Goal: Contribute content

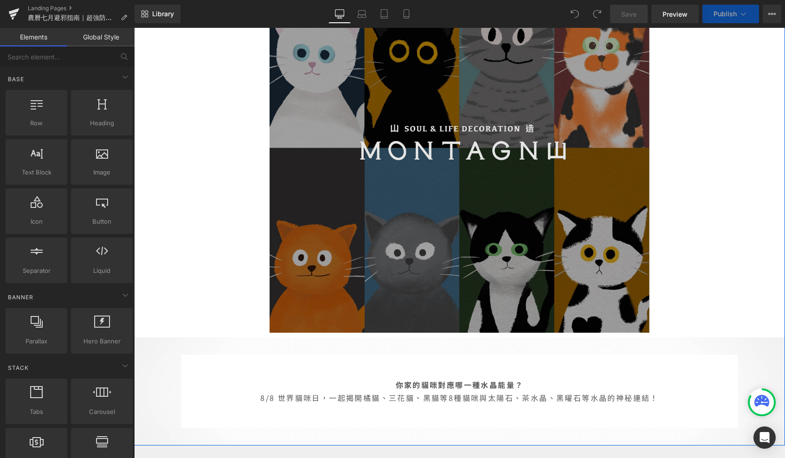
scroll to position [95, 0]
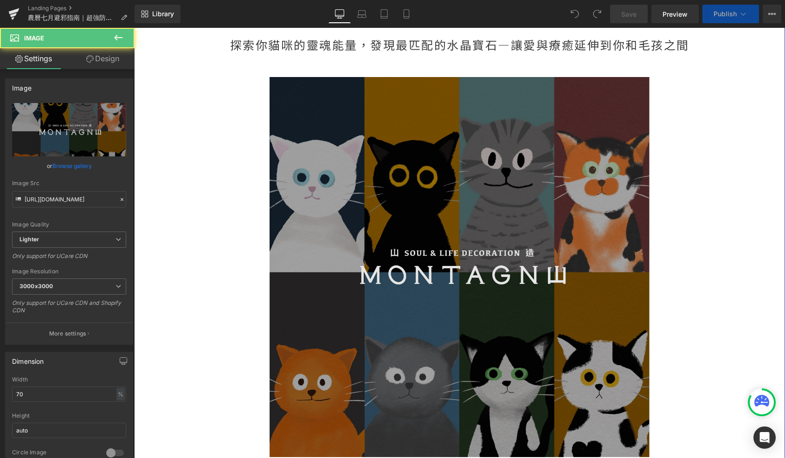
click at [454, 237] on img at bounding box center [460, 267] width 380 height 380
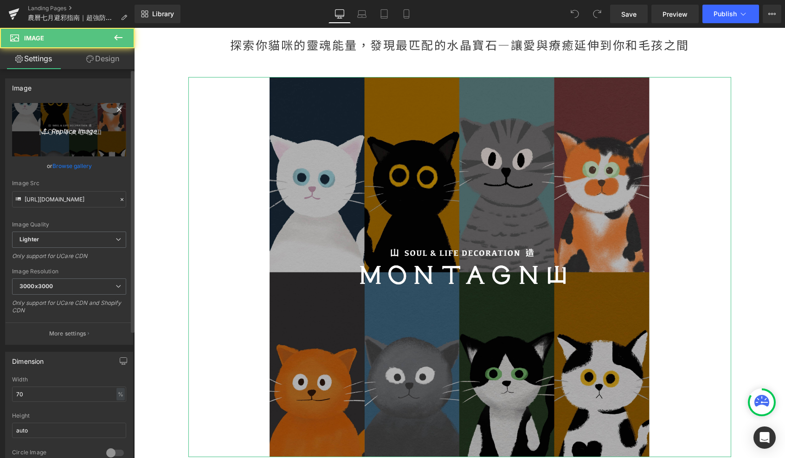
click at [82, 128] on icon "Replace Image" at bounding box center [69, 130] width 74 height 12
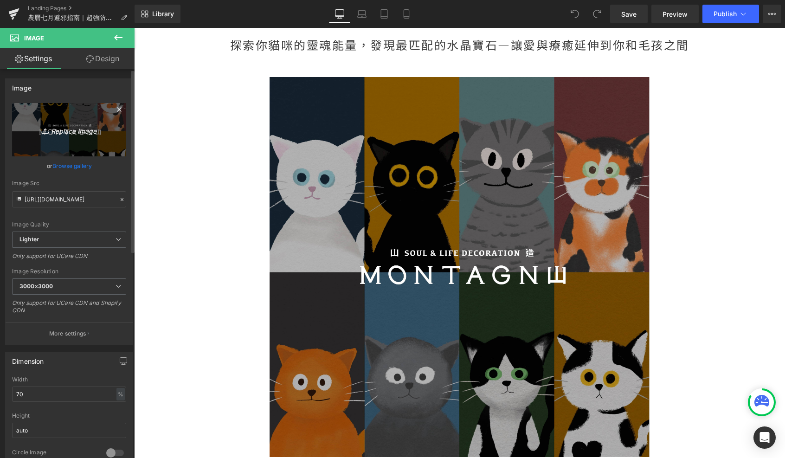
type input "C:\fakepath\鬼門開banner-02.jpg"
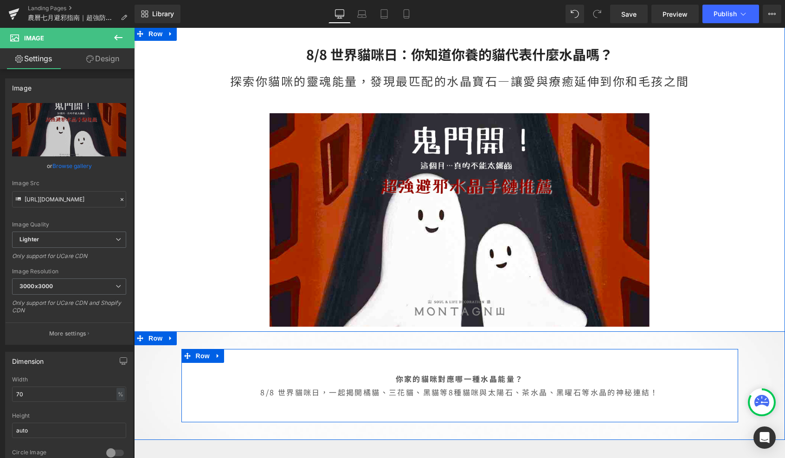
scroll to position [46, 0]
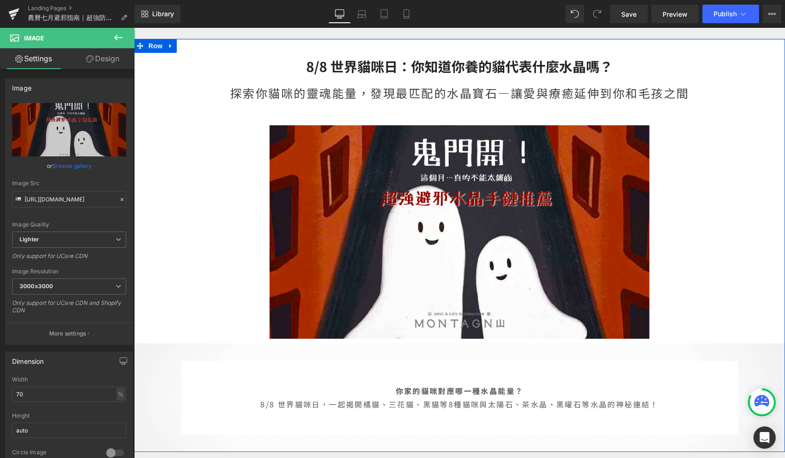
click at [452, 64] on span "Heading" at bounding box center [454, 61] width 25 height 11
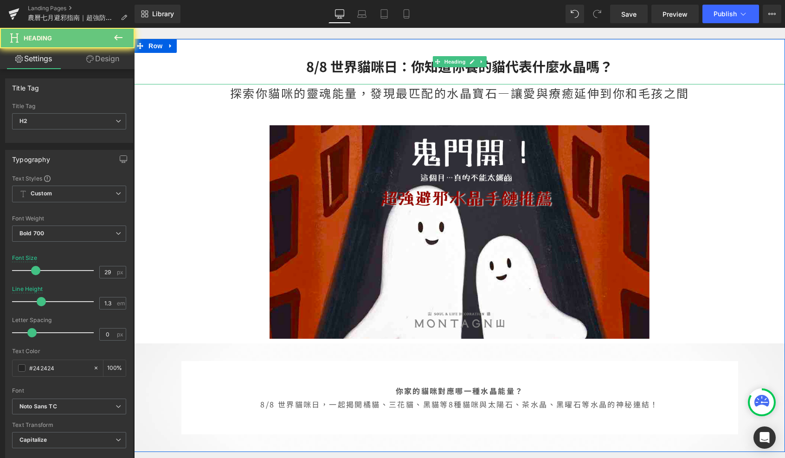
click at [524, 66] on h2 "8/8 世界貓咪日：你知道你養的貓代表什麼水晶嗎？" at bounding box center [459, 67] width 651 height 18
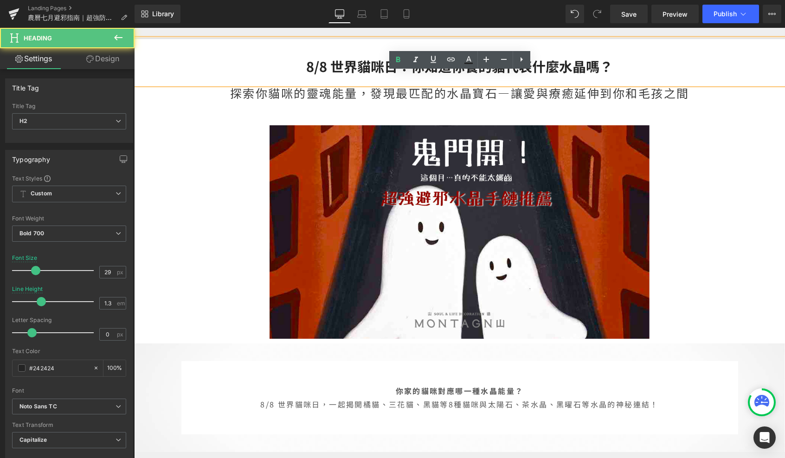
click at [580, 70] on h2 "8/8 世界貓咪日：你知道你養的貓代表什麼水晶嗎？" at bounding box center [459, 67] width 651 height 18
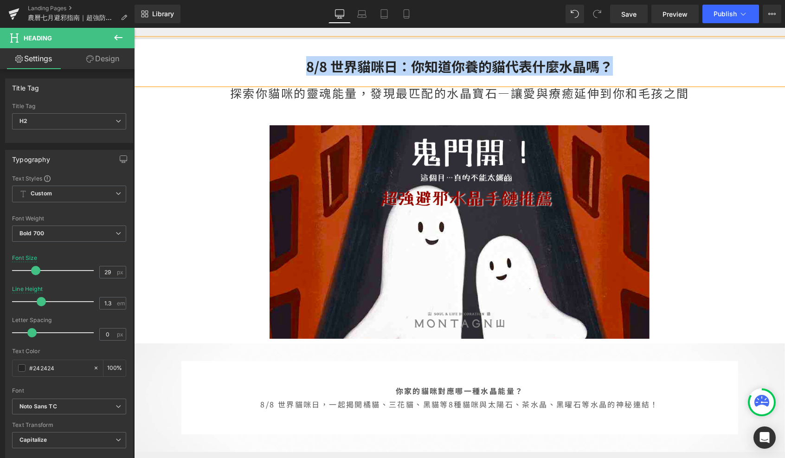
paste div
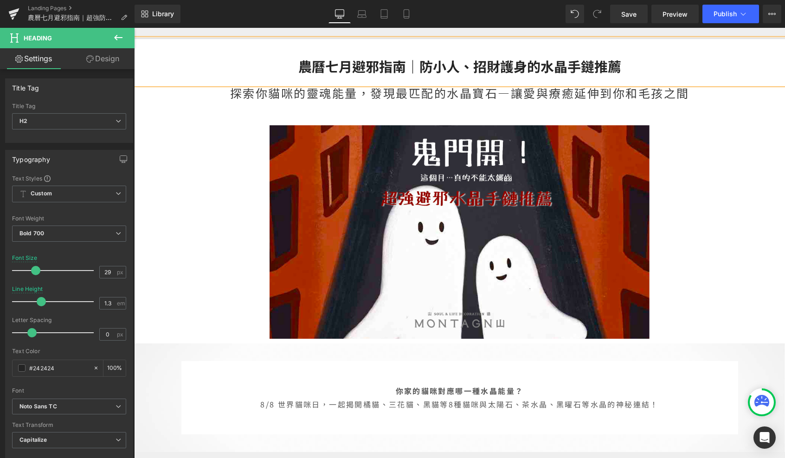
click at [418, 92] on div "探索你貓咪的靈魂能量，發現最匹配的水晶寶石—讓愛與療癒延伸到你和毛孩之間" at bounding box center [459, 97] width 651 height 27
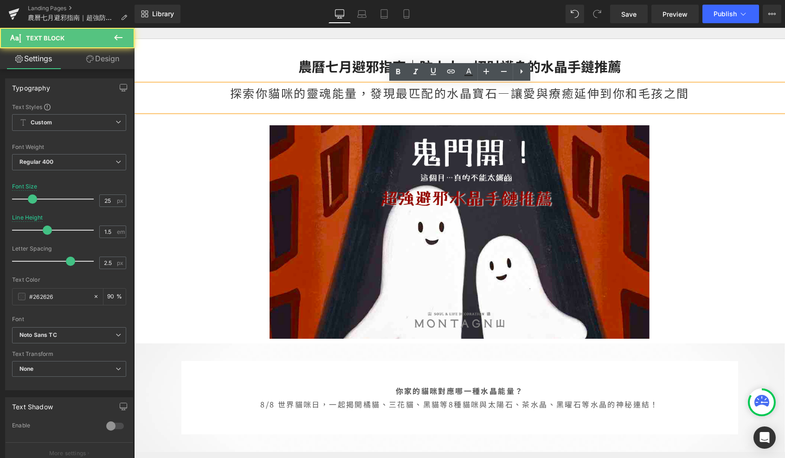
click at [451, 94] on div "探索你貓咪的靈魂能量，發現最匹配的水晶寶石—讓愛與療癒延伸到你和毛孩之間" at bounding box center [459, 97] width 651 height 27
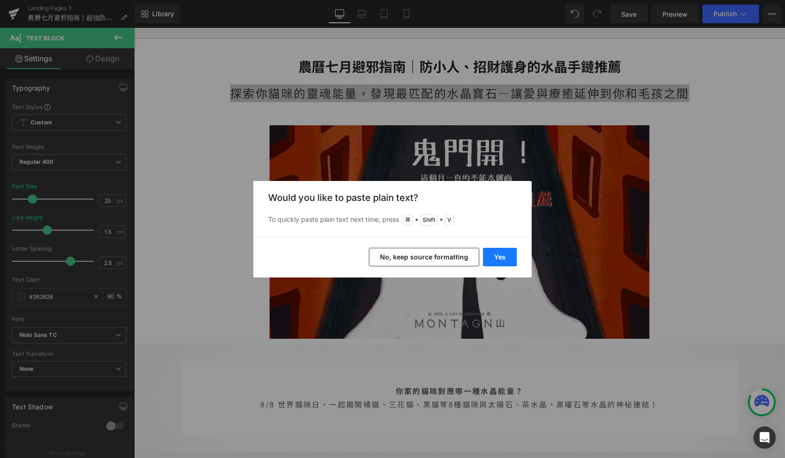
click at [490, 258] on button "Yes" at bounding box center [500, 257] width 34 height 19
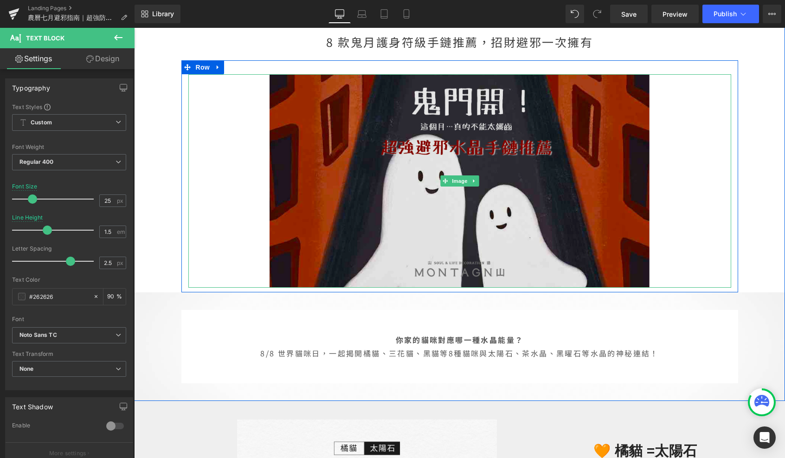
scroll to position [111, 0]
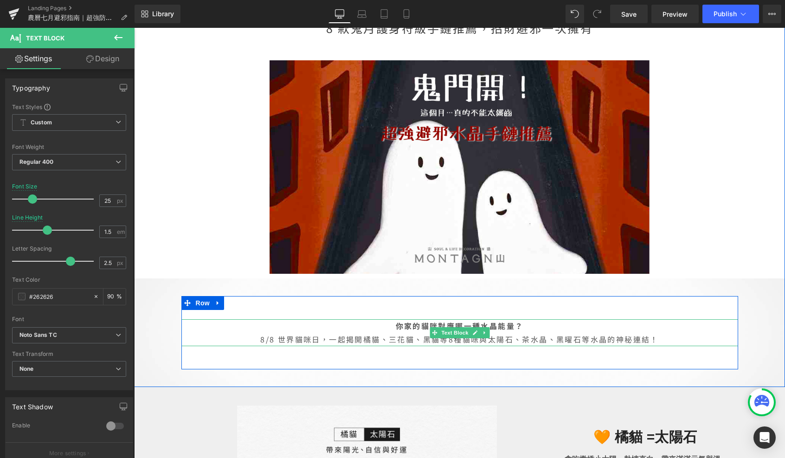
click at [424, 328] on strong "你家的貓咪對應哪一種水晶能量？" at bounding box center [460, 325] width 128 height 11
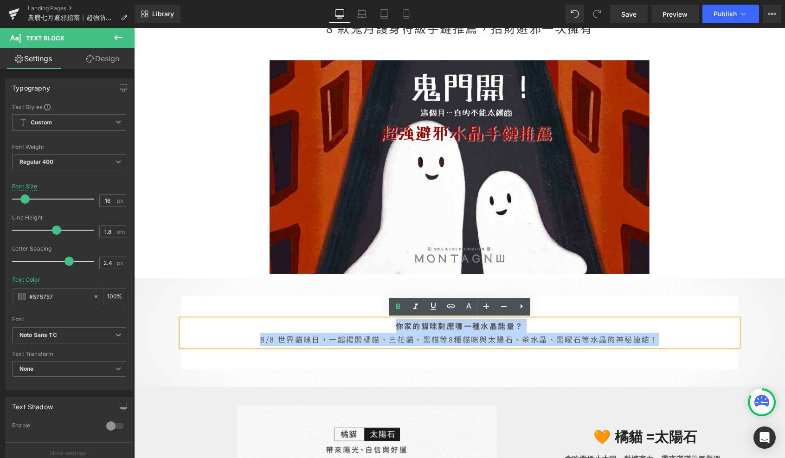
drag, startPoint x: 399, startPoint y: 328, endPoint x: 672, endPoint y: 335, distance: 273.4
click at [672, 335] on p "你家的貓咪對應哪一種水晶能量？ 8/8 世界貓咪日，一起揭開橘貓、三花貓、黑貓等8種貓咪與太陽石、茶水晶、黑曜石等水晶的神秘連結！" at bounding box center [459, 332] width 557 height 27
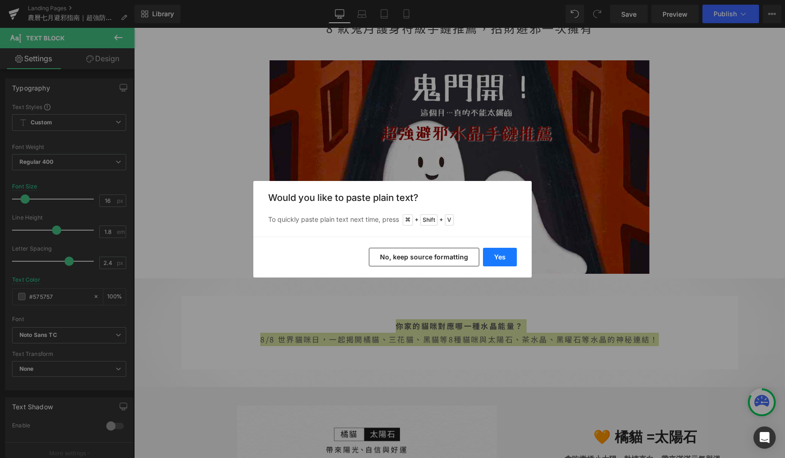
click at [499, 262] on button "Yes" at bounding box center [500, 257] width 34 height 19
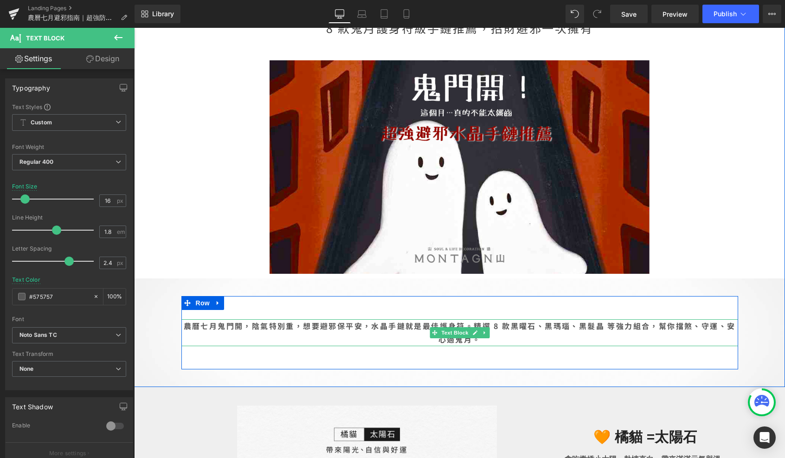
click at [469, 326] on b "農曆七月鬼門開，陰氣特別重，想要避邪保平安，水晶手鏈就是最佳護身符。精選 8 款黑曜石、黑瑪瑙、黑髮晶 等強力組合，幫你擋煞、守運、安心過鬼月。" at bounding box center [460, 332] width 552 height 25
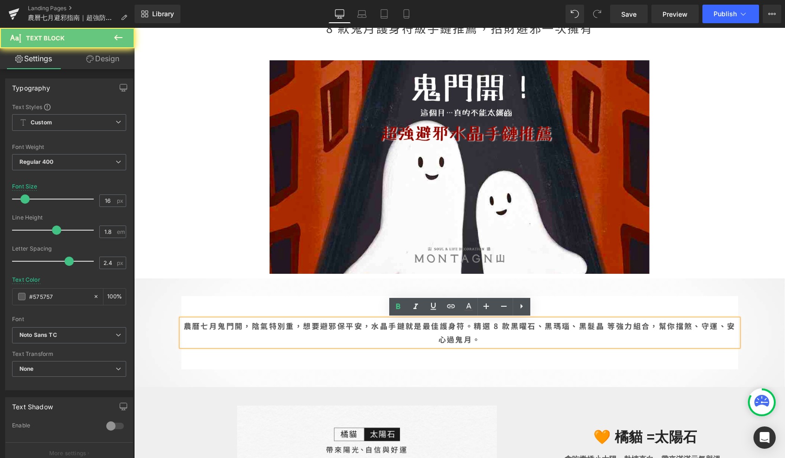
click at [476, 328] on b "農曆七月鬼門開，陰氣特別重，想要避邪保平安，水晶手鏈就是最佳護身符。精選 8 款黑曜石、黑瑪瑙、黑髮晶 等強力組合，幫你擋煞、守運、安心過鬼月。" at bounding box center [460, 332] width 552 height 25
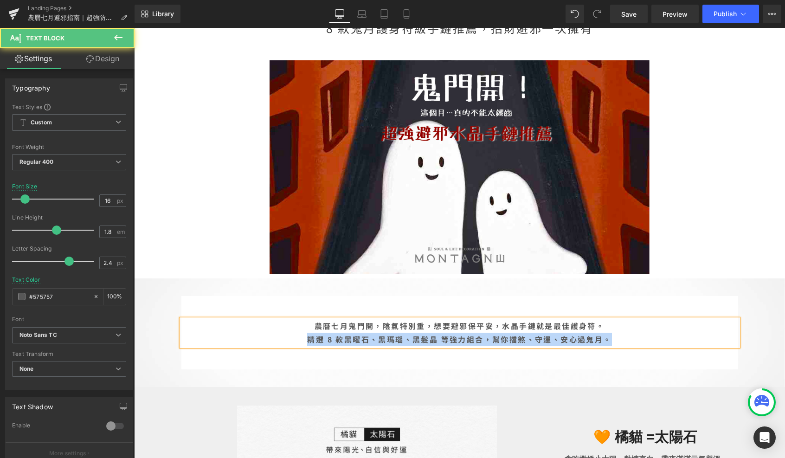
drag, startPoint x: 307, startPoint y: 339, endPoint x: 662, endPoint y: 334, distance: 355.5
click at [662, 334] on p "精選 8 款黑曜石、黑瑪瑙、黑髮晶 等強力組合，幫你擋煞、守運、安心過鬼月。" at bounding box center [459, 339] width 557 height 13
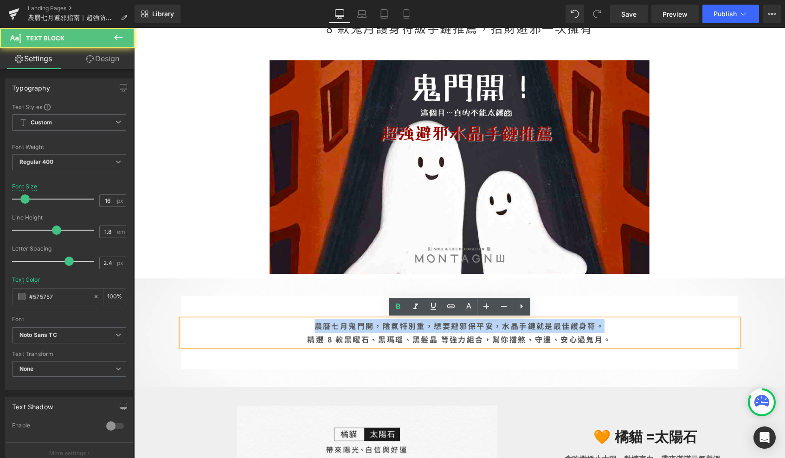
drag, startPoint x: 610, startPoint y: 326, endPoint x: 313, endPoint y: 328, distance: 297.0
click at [313, 329] on p "農曆七月鬼門開，陰氣特別重，想要避邪保平安，水晶手鏈就是最佳護身符。" at bounding box center [459, 325] width 557 height 13
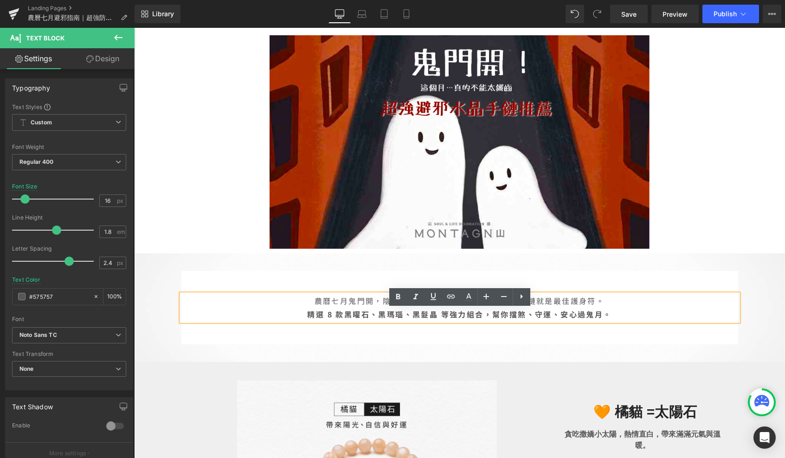
scroll to position [144, 0]
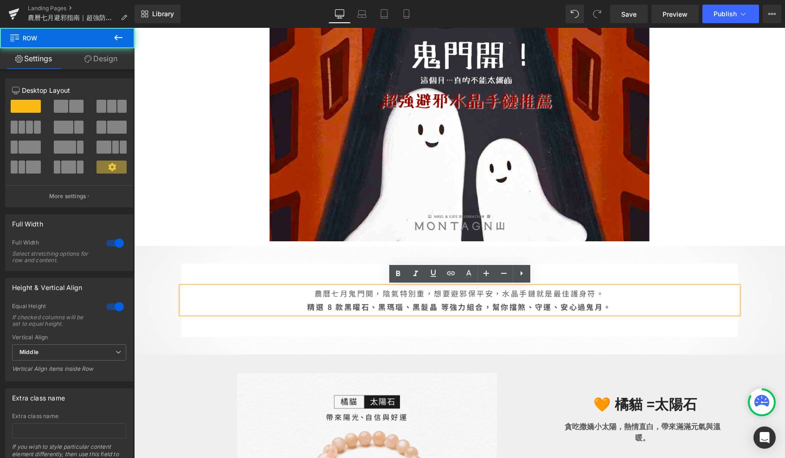
click at [383, 341] on div "農曆七月鬼門開，陰氣特別重，想要避邪保平安，水晶手鏈就是最佳護身符。 精選 8 款黑曜石、黑瑪瑙、黑髮晶 等強力組合，幫你擋煞、守運、安心過鬼月。 Text …" at bounding box center [459, 300] width 651 height 109
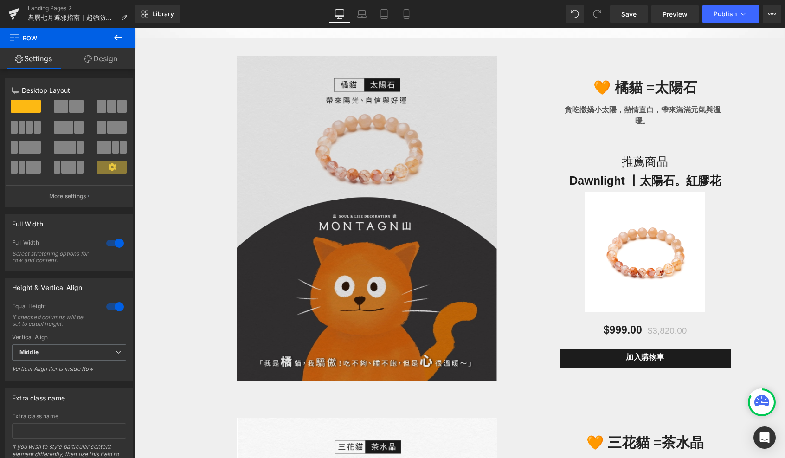
scroll to position [463, 0]
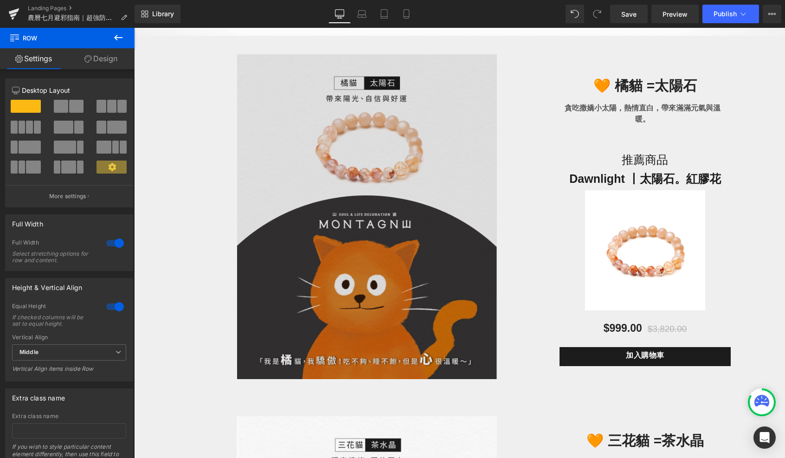
click at [378, 260] on img at bounding box center [367, 216] width 260 height 325
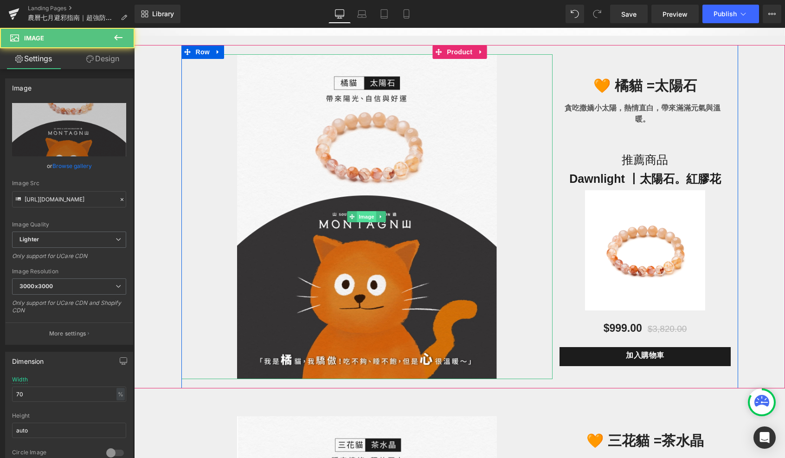
click at [361, 217] on span "Image" at bounding box center [366, 216] width 19 height 11
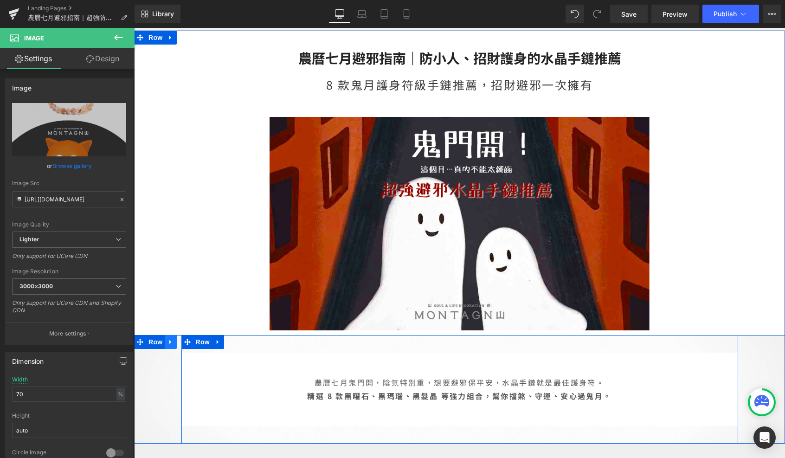
scroll to position [54, 0]
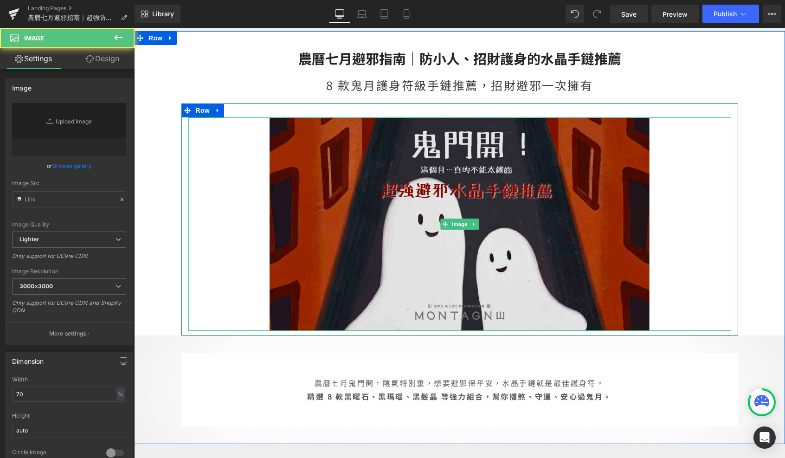
click at [348, 193] on img at bounding box center [460, 223] width 380 height 213
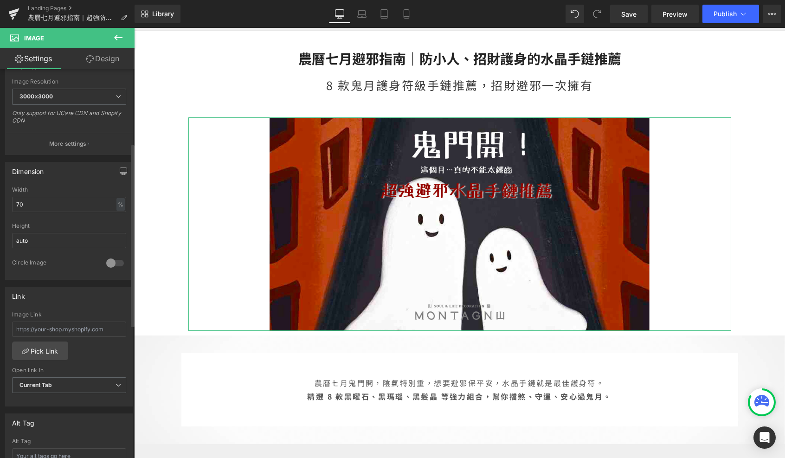
scroll to position [260, 0]
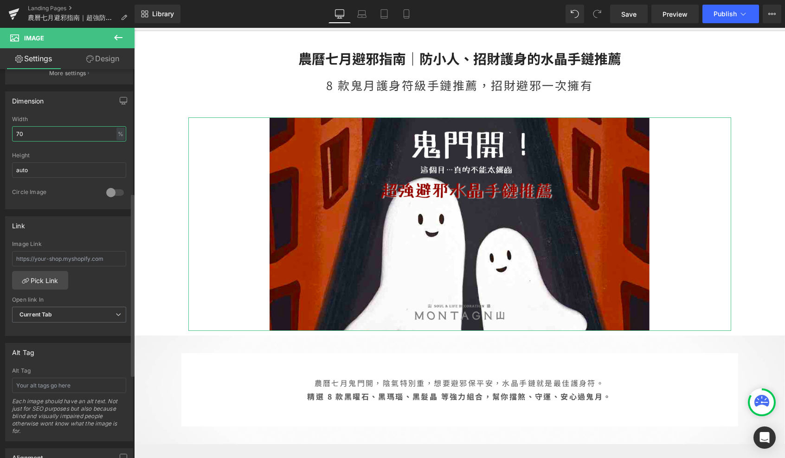
click at [64, 129] on input "70" at bounding box center [69, 133] width 114 height 15
type input "7"
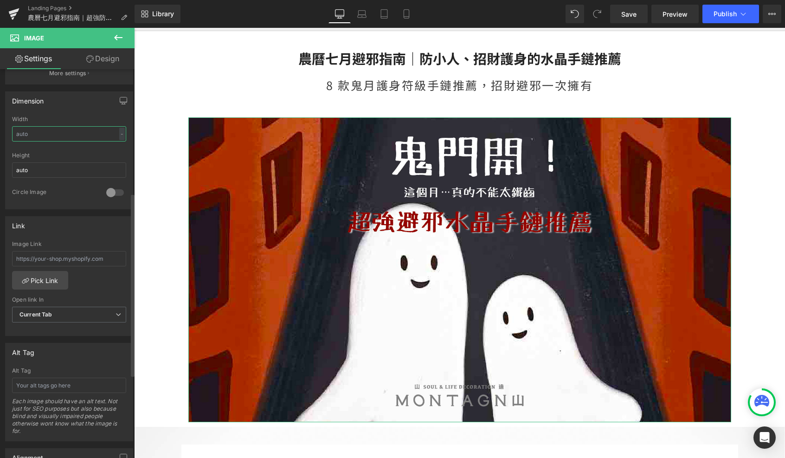
type input "ㄅ"
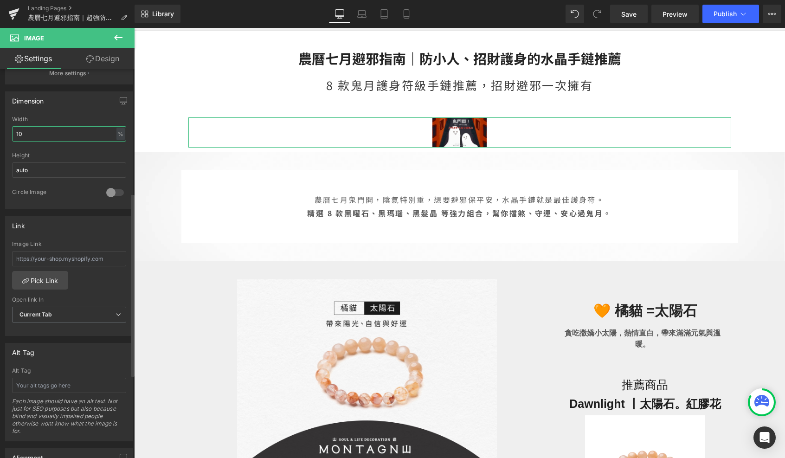
type input "100"
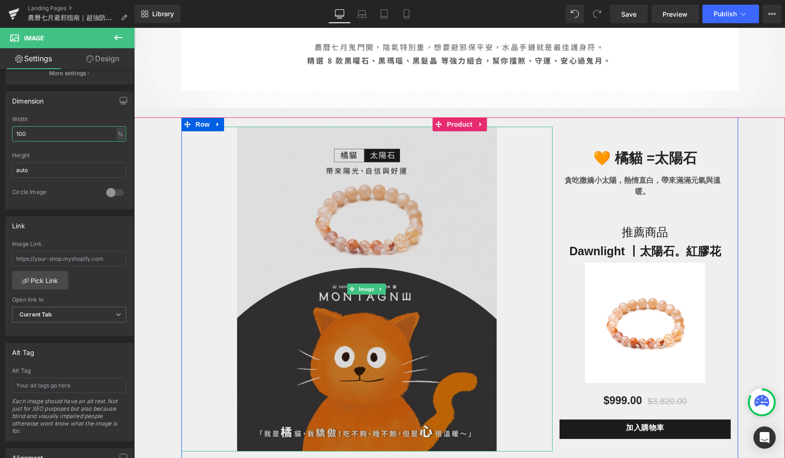
scroll to position [509, 0]
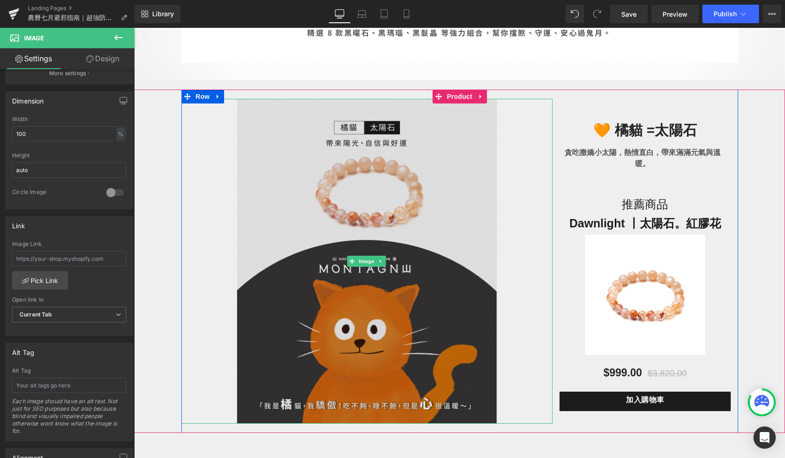
click at [312, 253] on img at bounding box center [367, 261] width 260 height 325
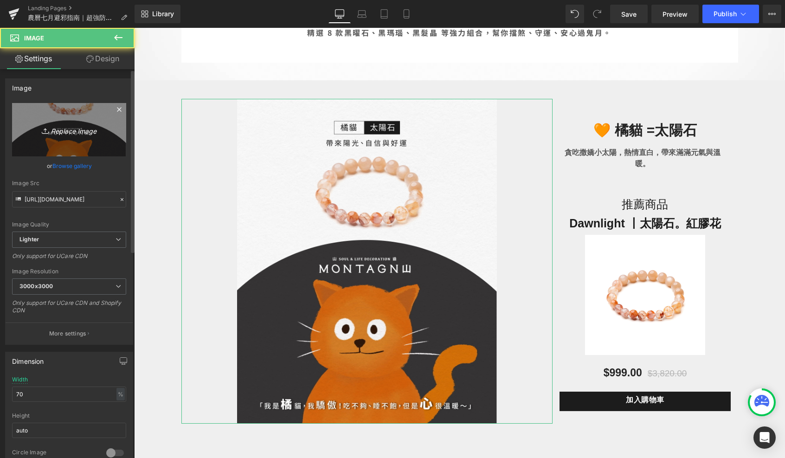
click at [90, 116] on link "Replace Image" at bounding box center [69, 129] width 114 height 53
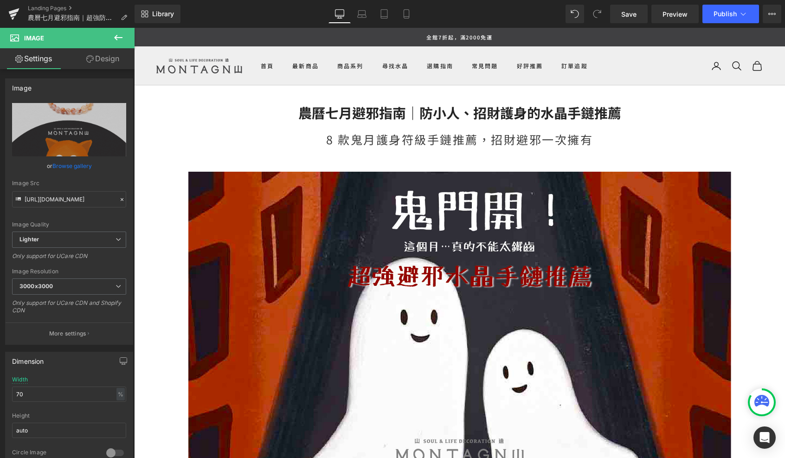
scroll to position [267, 0]
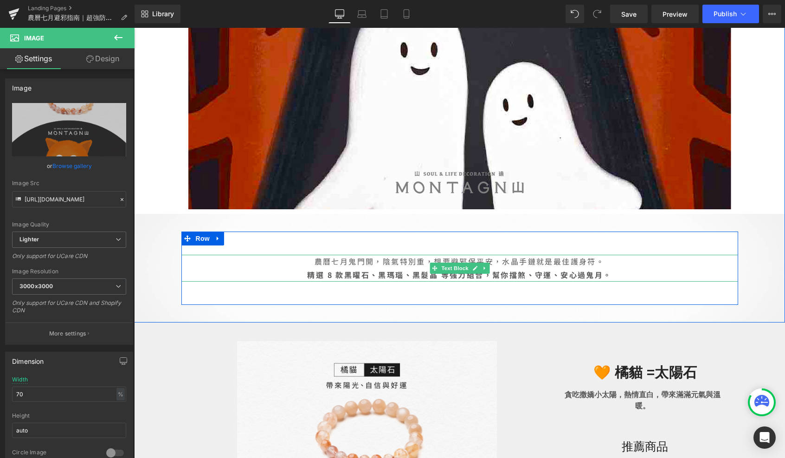
click at [330, 274] on b "精選 8 款黑曜石、黑瑪瑙、黑髮晶 等強力組合，幫你擋煞、守運、安心過鬼月。" at bounding box center [459, 274] width 304 height 11
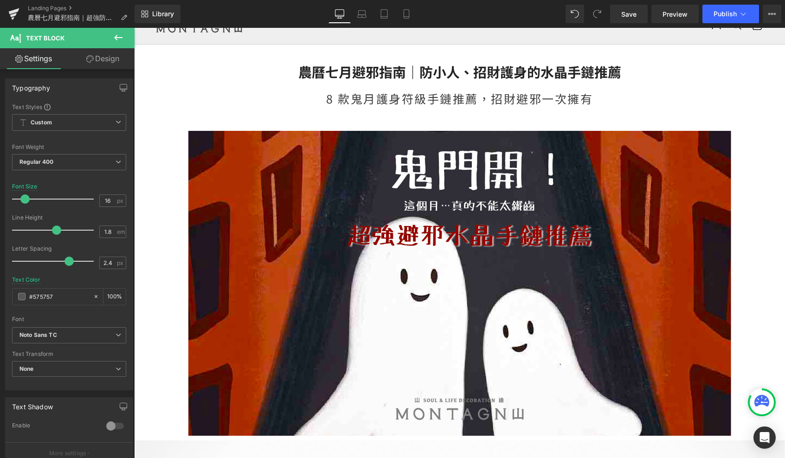
scroll to position [0, 0]
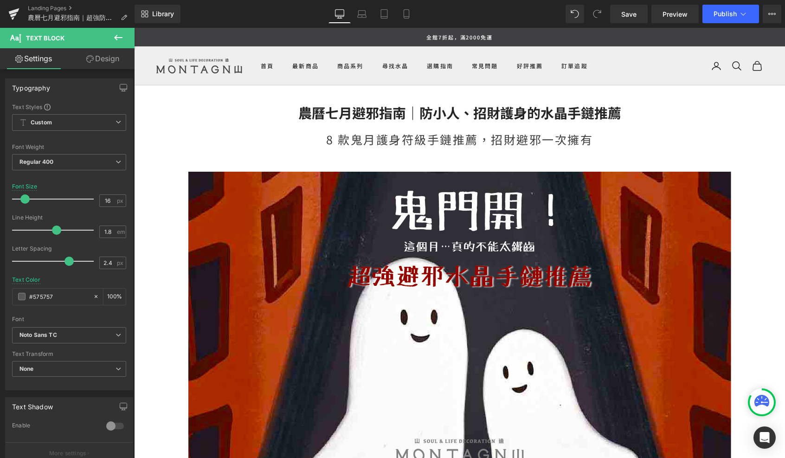
click at [331, 139] on div "8 款鬼月護身符級手鏈推薦，招財避邪一次擁有" at bounding box center [459, 144] width 651 height 27
